Goal: Information Seeking & Learning: Find specific fact

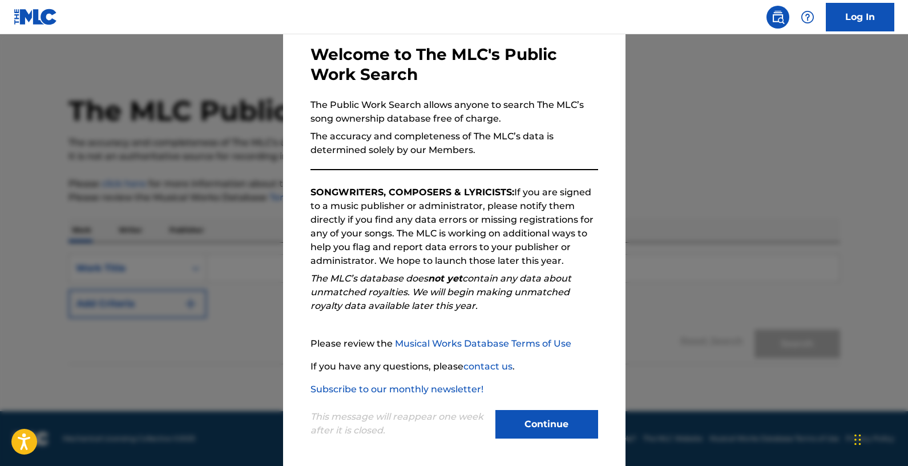
scroll to position [56, 0]
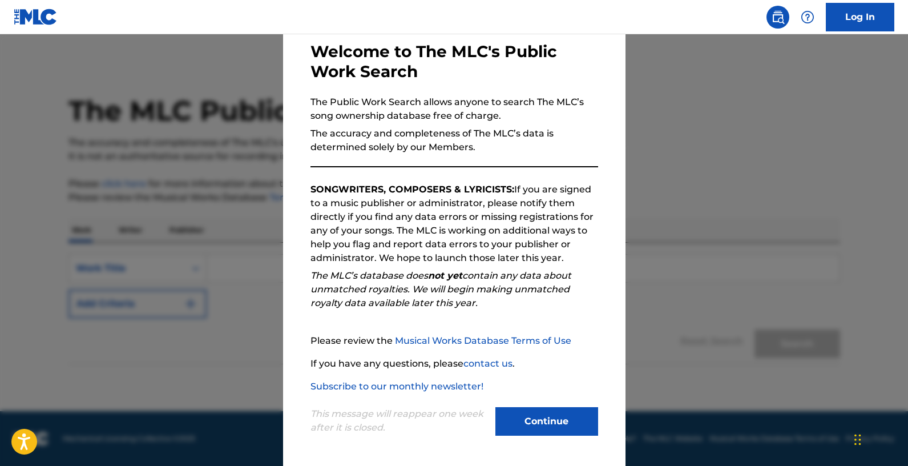
click at [520, 417] on button "Continue" at bounding box center [546, 421] width 103 height 29
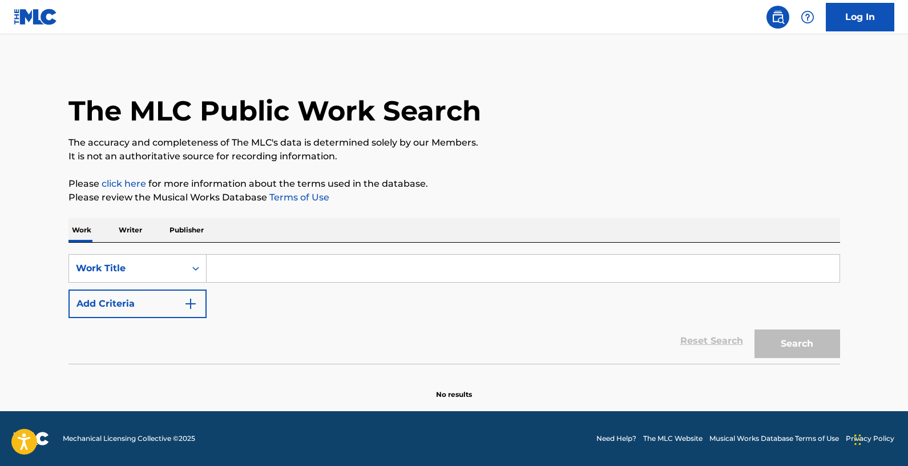
click at [226, 274] on input "Search Form" at bounding box center [523, 267] width 633 height 27
drag, startPoint x: 258, startPoint y: 268, endPoint x: 223, endPoint y: 266, distance: 34.8
click at [223, 266] on input "panjoo" at bounding box center [523, 267] width 633 height 27
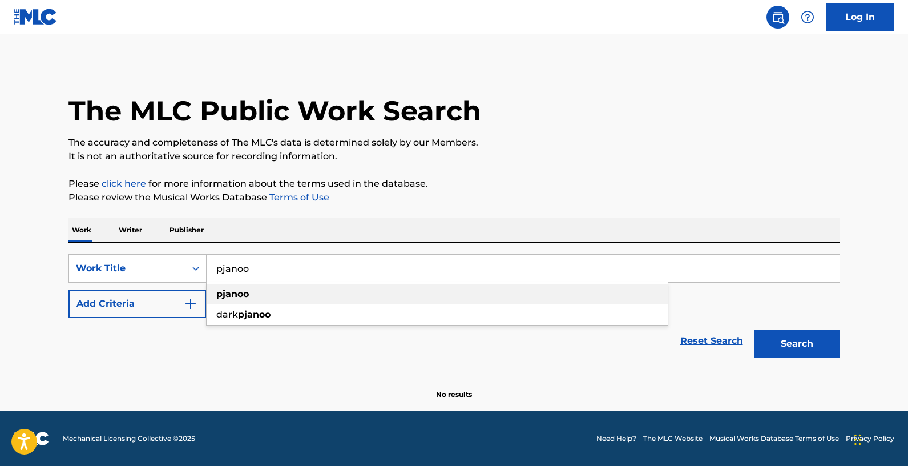
type input "pjanoo"
click at [233, 293] on strong "pjanoo" at bounding box center [232, 293] width 33 height 11
click at [180, 299] on button "Add Criteria" at bounding box center [137, 303] width 138 height 29
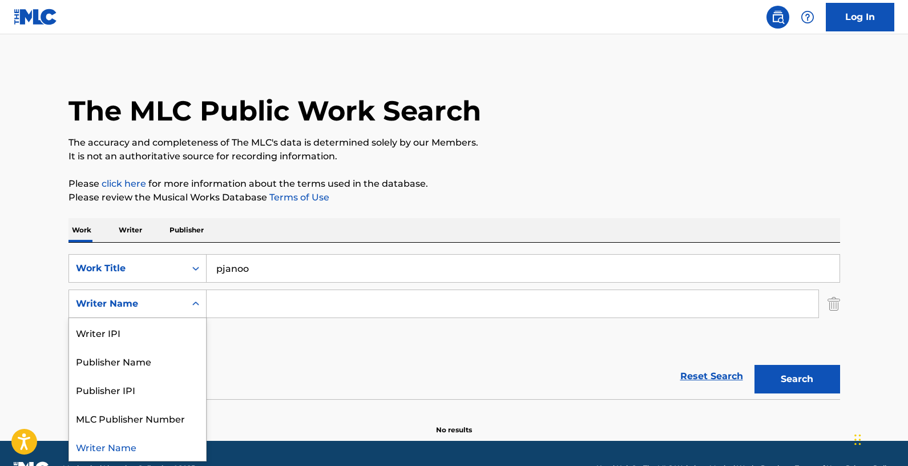
click at [192, 303] on icon "Search Form" at bounding box center [195, 303] width 11 height 11
click at [155, 451] on div "Writer Name" at bounding box center [137, 446] width 137 height 29
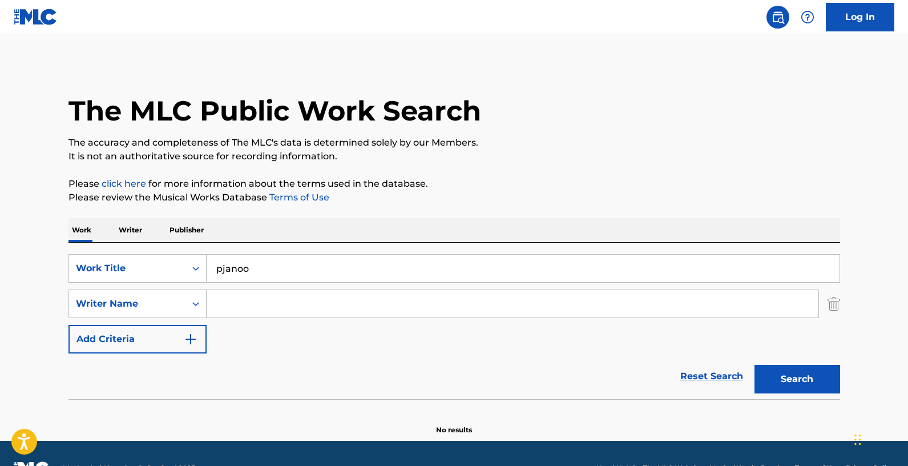
click at [234, 299] on input "Search Form" at bounding box center [513, 303] width 612 height 27
paste input "Prydz"
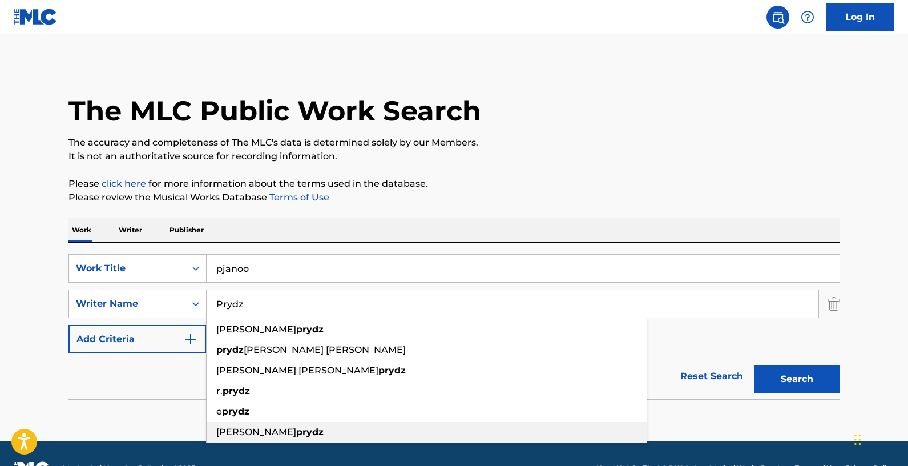
click at [450, 427] on div "[PERSON_NAME]" at bounding box center [427, 432] width 440 height 21
type input "[PERSON_NAME]"
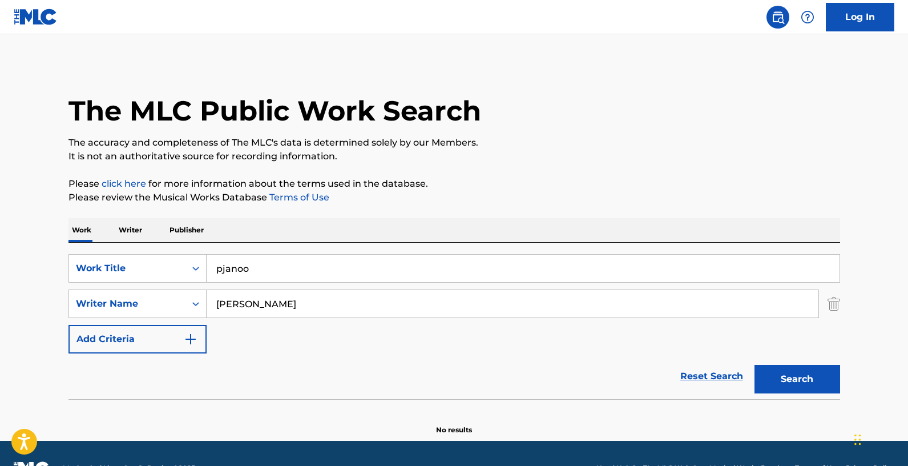
click at [775, 373] on button "Search" at bounding box center [797, 379] width 86 height 29
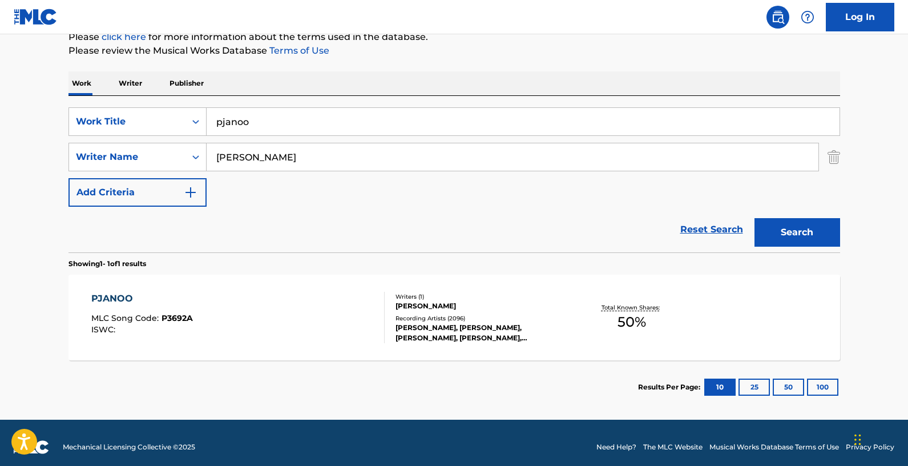
scroll to position [155, 0]
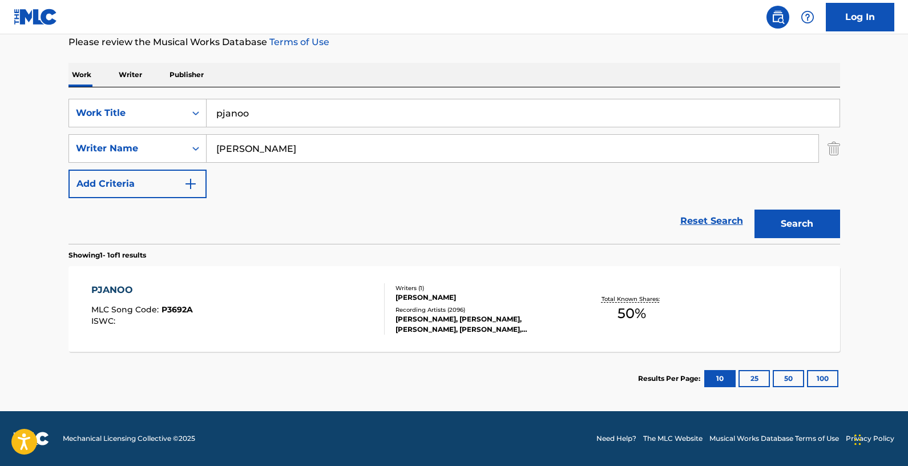
click at [593, 326] on div "PJANOO MLC Song Code : P3692A ISWC : Writers ( 1 ) [PERSON_NAME] Recording Arti…" at bounding box center [453, 309] width 771 height 86
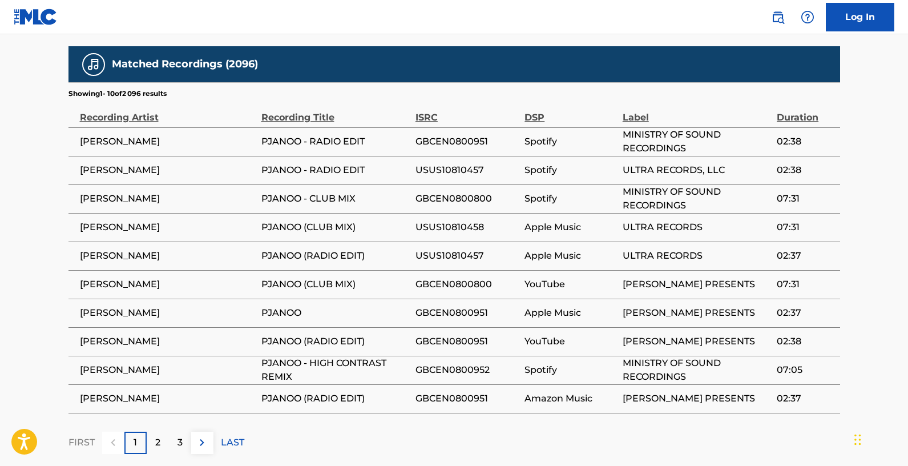
scroll to position [815, 0]
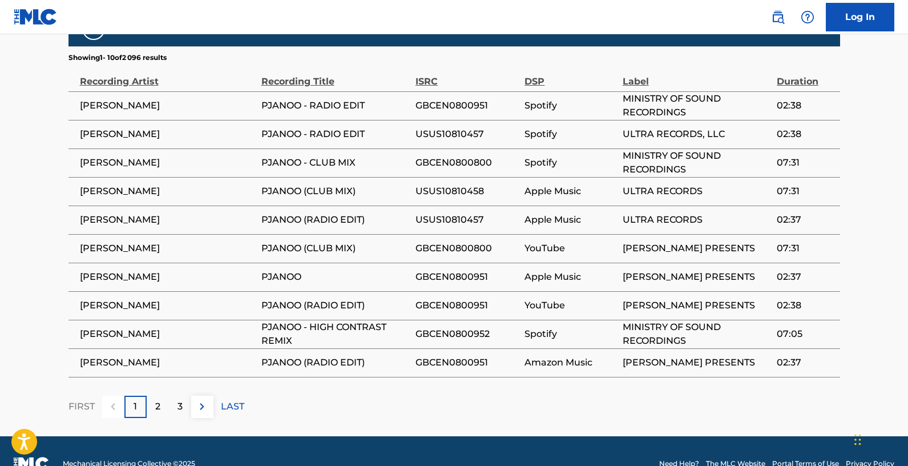
click at [159, 399] on p "2" at bounding box center [157, 406] width 5 height 14
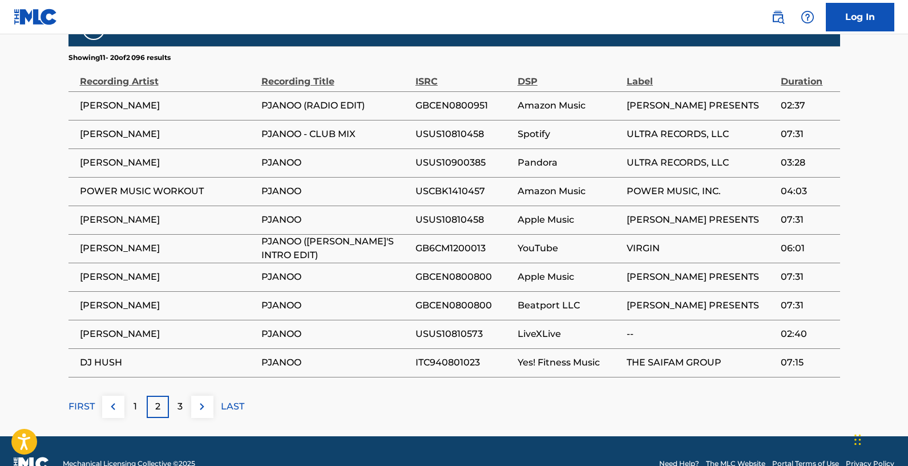
click at [178, 399] on p "3" at bounding box center [179, 406] width 5 height 14
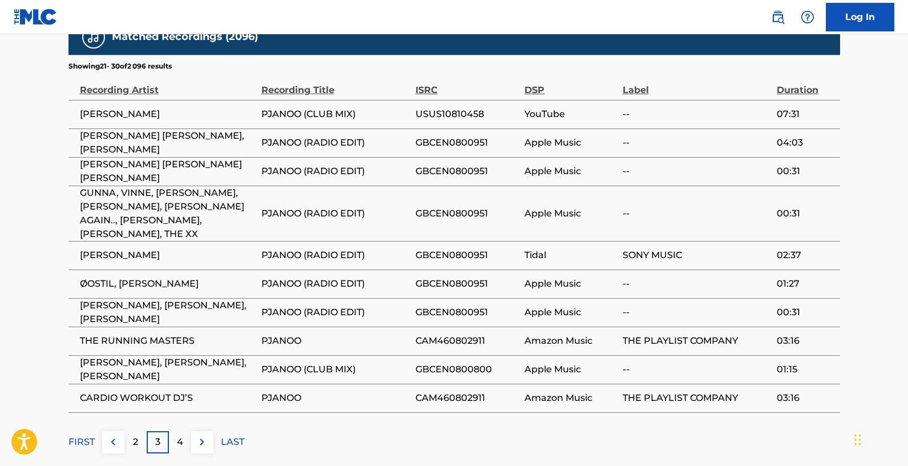
scroll to position [813, 0]
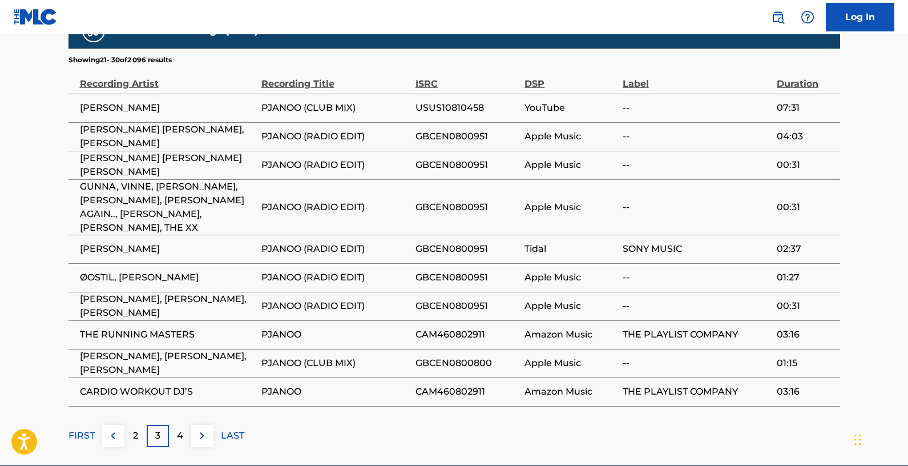
click at [183, 424] on div "4" at bounding box center [180, 435] width 22 height 22
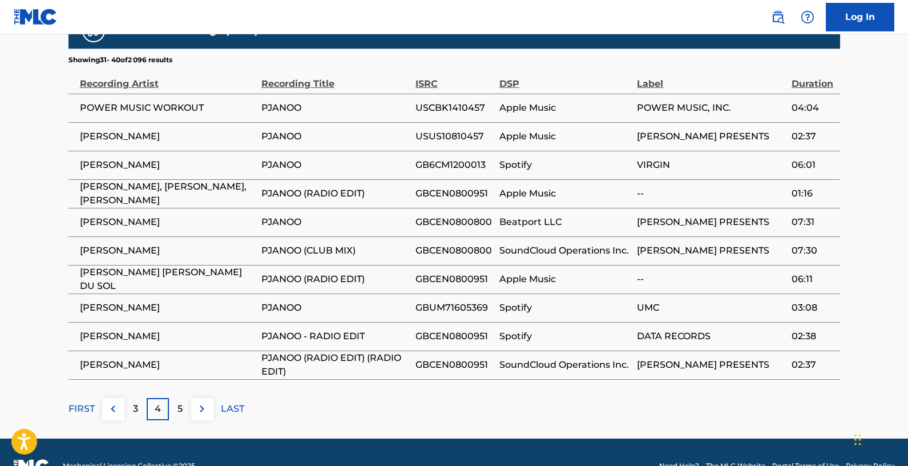
click at [136, 402] on p "3" at bounding box center [135, 409] width 5 height 14
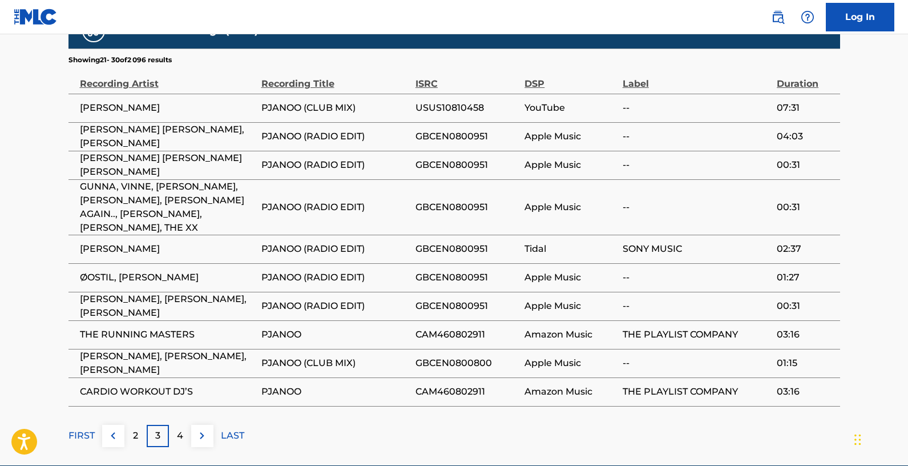
click at [136, 428] on p "2" at bounding box center [135, 435] width 5 height 14
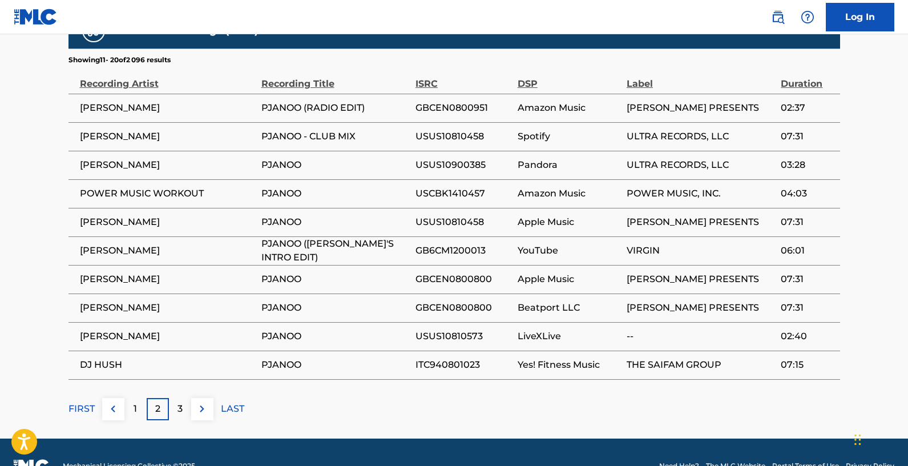
click at [135, 402] on p "1" at bounding box center [135, 409] width 3 height 14
